Goal: Task Accomplishment & Management: Complete application form

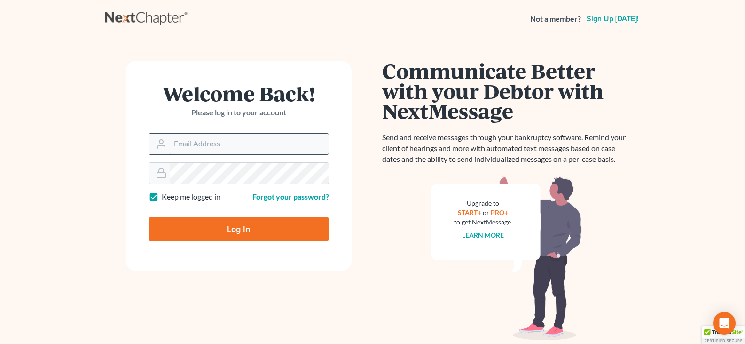
click at [274, 144] on input "Email Address" at bounding box center [249, 143] width 158 height 21
type input "[EMAIL_ADDRESS][DOMAIN_NAME]"
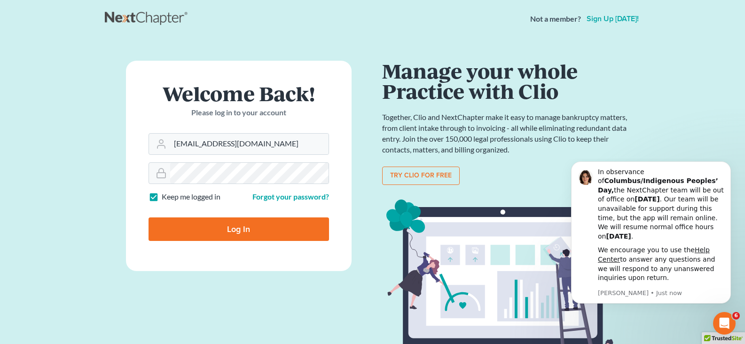
click at [282, 222] on input "Log In" at bounding box center [239, 228] width 180 height 23
type input "Thinking..."
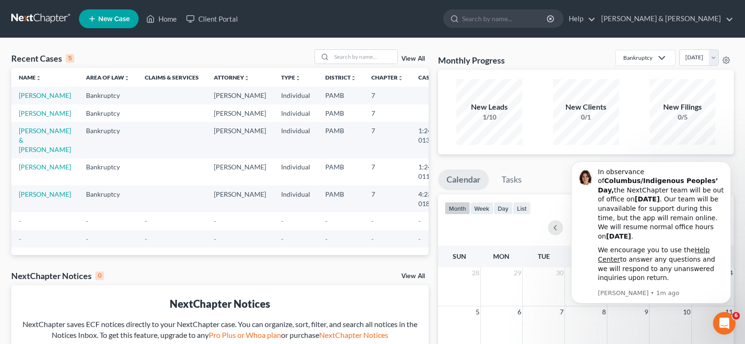
click at [124, 16] on span "New Case" at bounding box center [113, 19] width 31 height 7
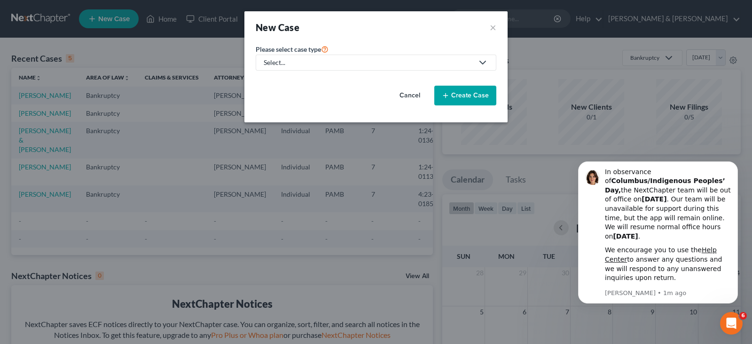
click at [315, 60] on div "Select..." at bounding box center [369, 62] width 210 height 9
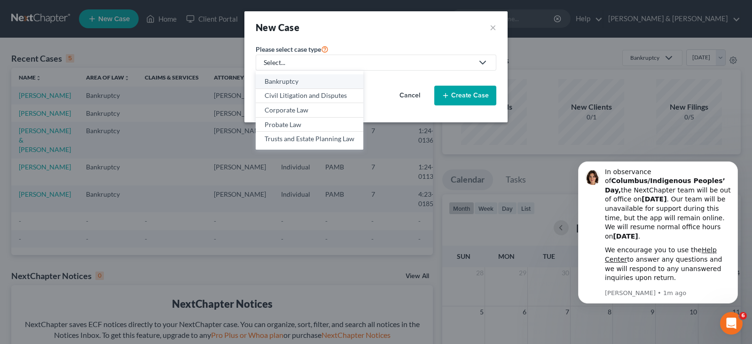
click at [295, 79] on div "Bankruptcy" at bounding box center [310, 81] width 90 height 9
select select "68"
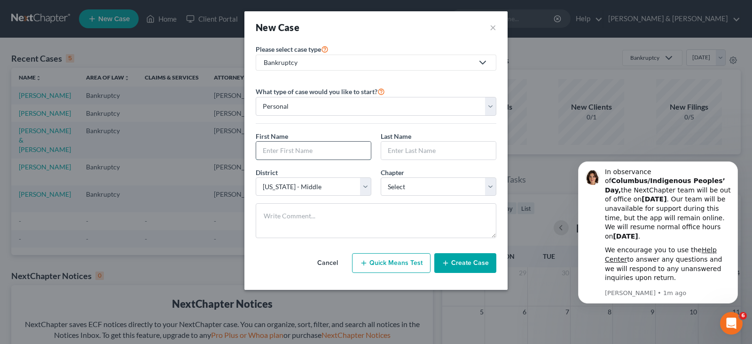
click at [313, 148] on input "text" at bounding box center [313, 150] width 115 height 18
type input "Holly"
type input "Helterbran"
click at [404, 186] on select "Select 7 11 12 13" at bounding box center [439, 186] width 116 height 19
select select "0"
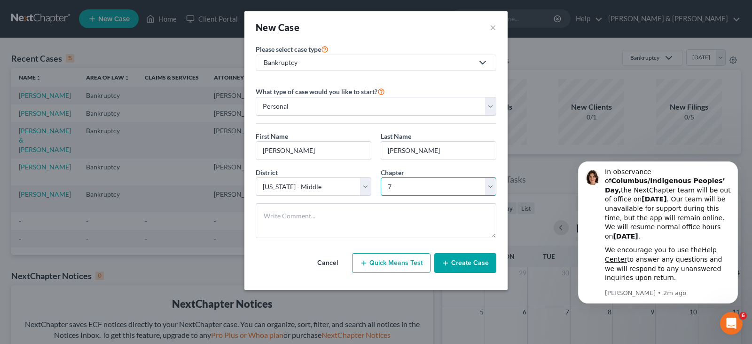
click at [381, 177] on select "Select 7 11 12 13" at bounding box center [439, 186] width 116 height 19
click at [465, 263] on button "Create Case" at bounding box center [465, 263] width 62 height 20
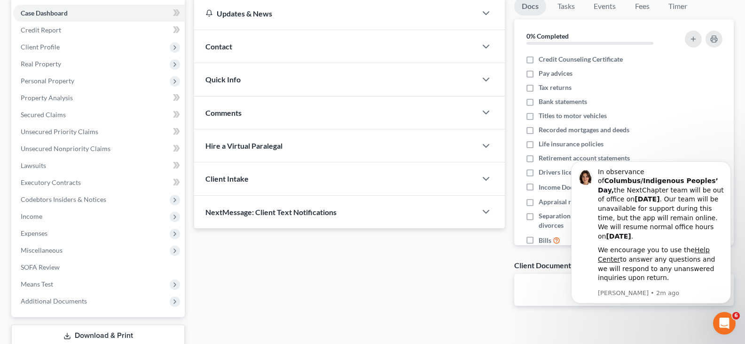
scroll to position [94, 0]
click at [727, 166] on icon "Dismiss notification" at bounding box center [728, 163] width 5 height 5
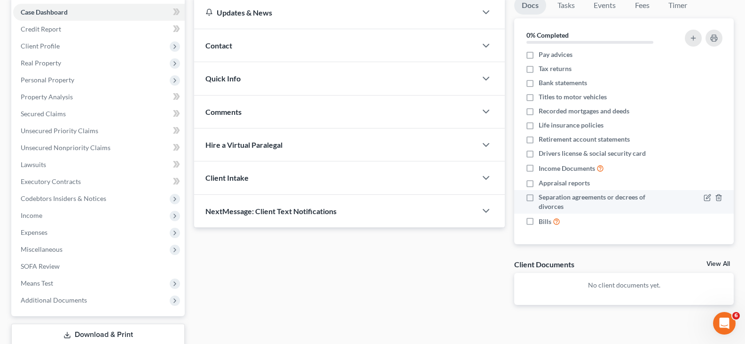
scroll to position [0, 0]
